Goal: Navigation & Orientation: Find specific page/section

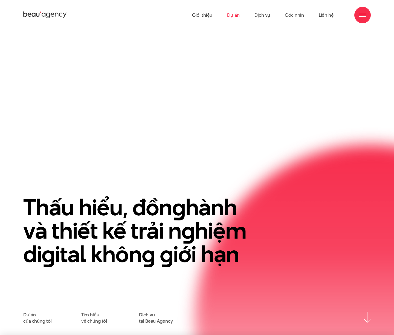
click at [235, 17] on link "Dự án" at bounding box center [233, 15] width 13 height 30
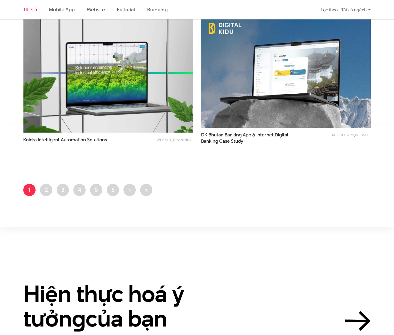
scroll to position [835, 0]
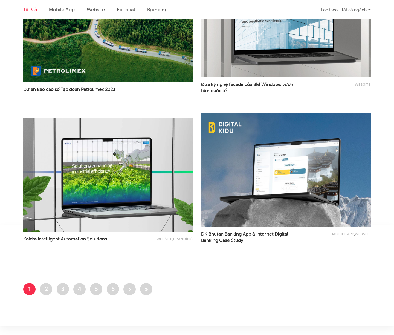
click at [115, 208] on img at bounding box center [108, 174] width 187 height 125
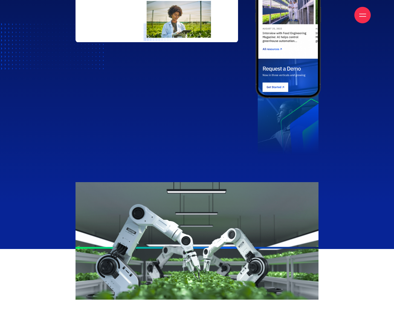
scroll to position [433, 0]
